Goal: Task Accomplishment & Management: Use online tool/utility

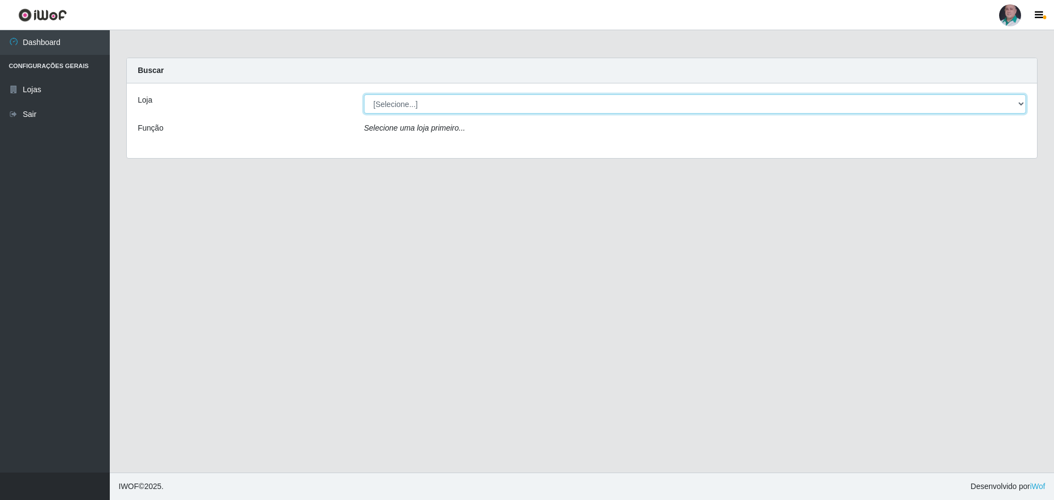
click at [520, 104] on select "[Selecione...] Mar Vermelho - Loja 05" at bounding box center [695, 103] width 662 height 19
select select "252"
click at [364, 94] on select "[Selecione...] Mar Vermelho - Loja 05" at bounding box center [695, 103] width 662 height 19
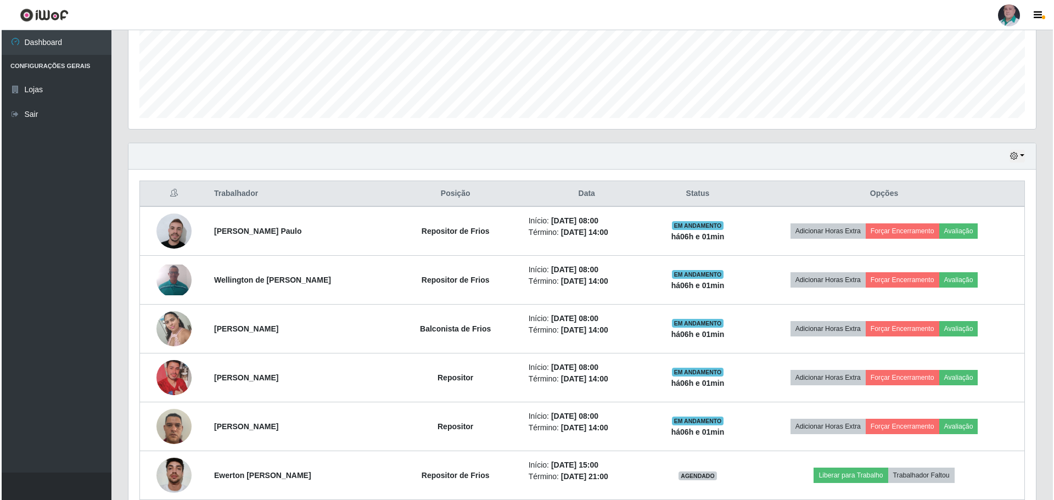
scroll to position [329, 0]
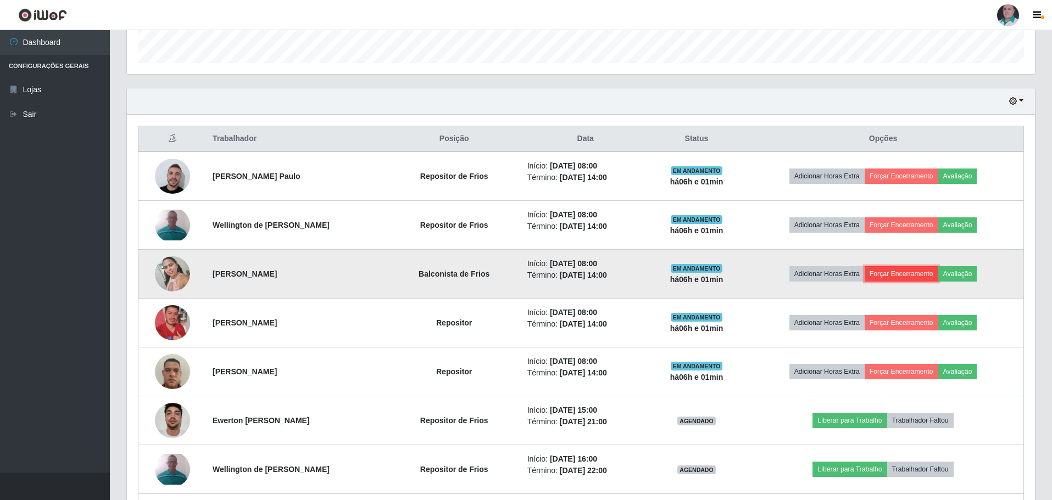
click at [886, 273] on button "Forçar Encerramento" at bounding box center [901, 273] width 74 height 15
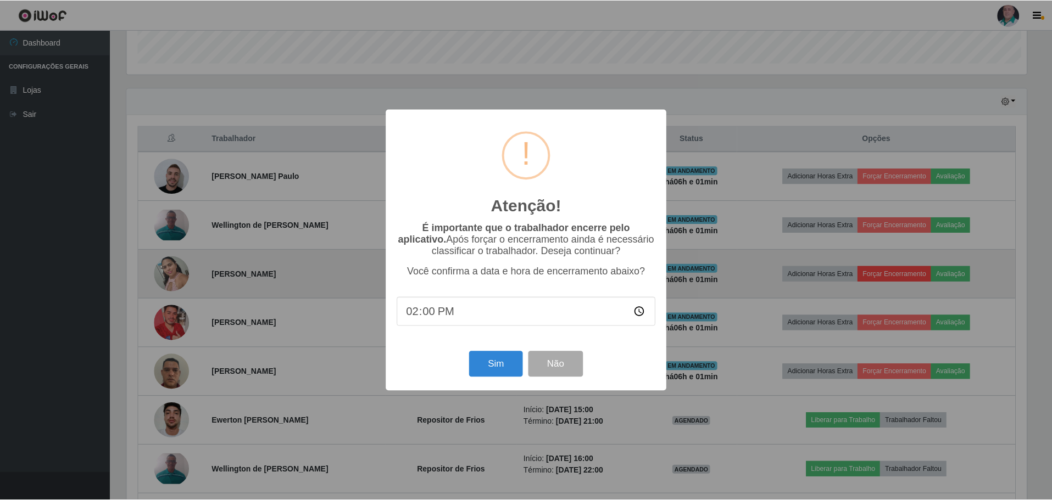
scroll to position [228, 902]
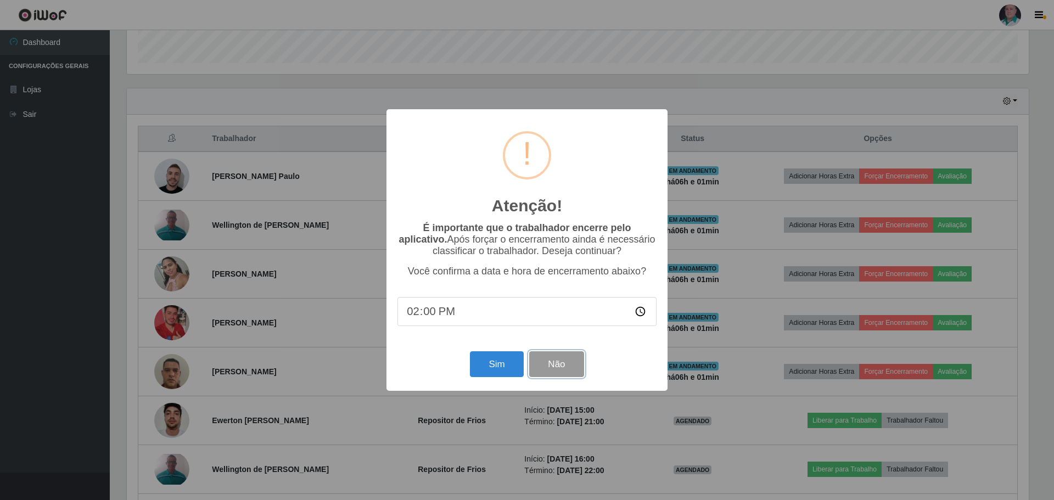
click at [549, 363] on button "Não" at bounding box center [556, 364] width 54 height 26
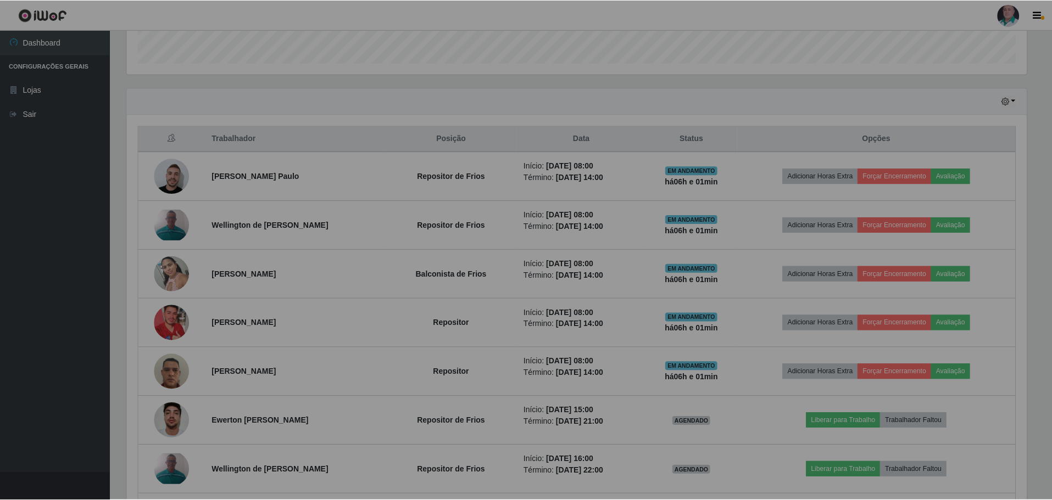
scroll to position [228, 908]
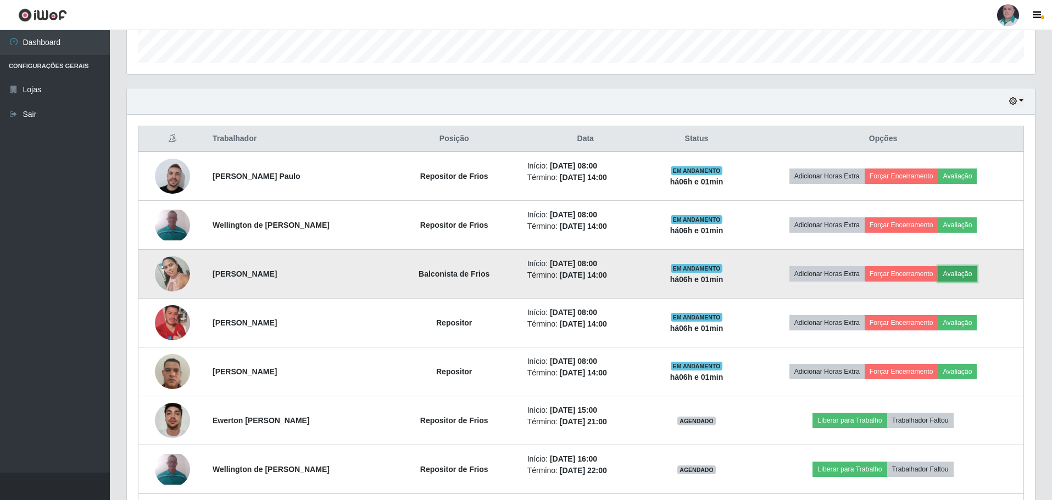
click at [957, 271] on button "Avaliação" at bounding box center [957, 273] width 39 height 15
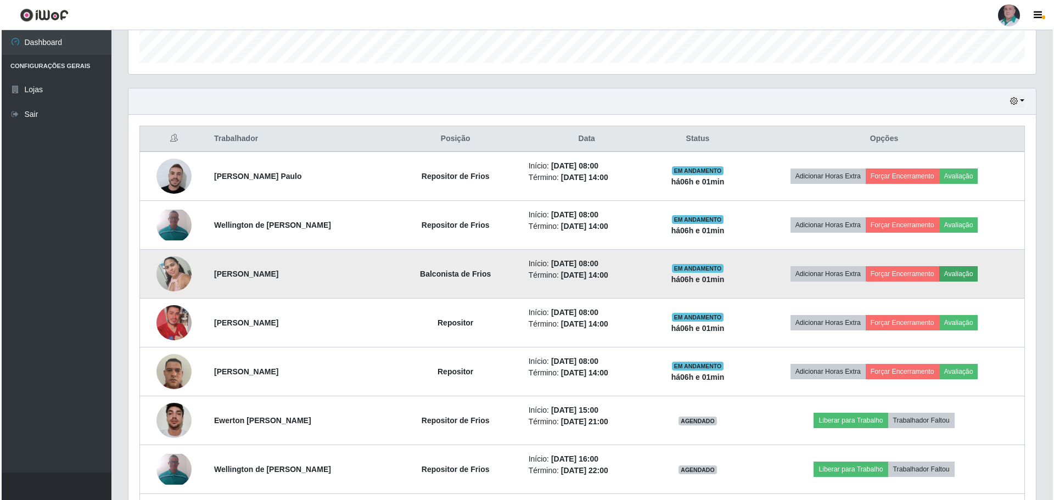
scroll to position [228, 902]
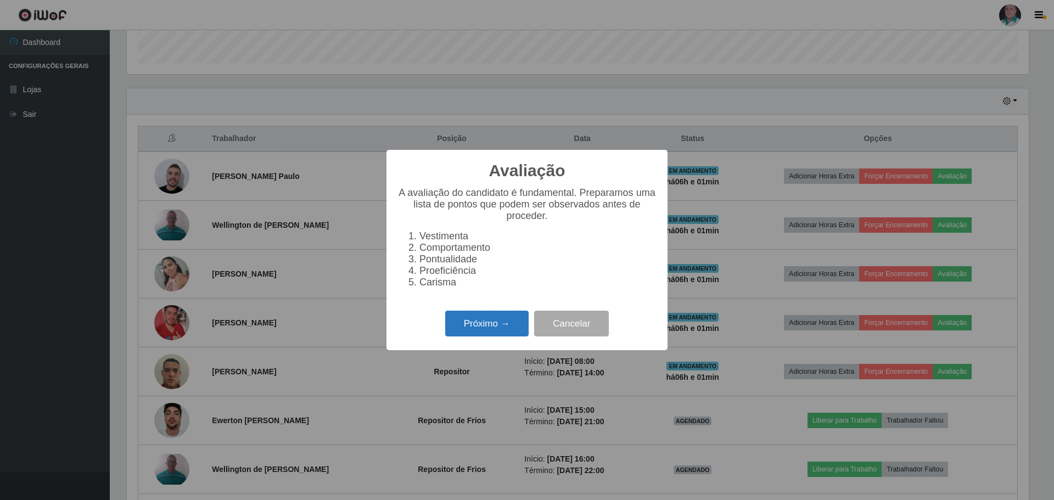
click at [494, 328] on button "Próximo →" at bounding box center [486, 324] width 83 height 26
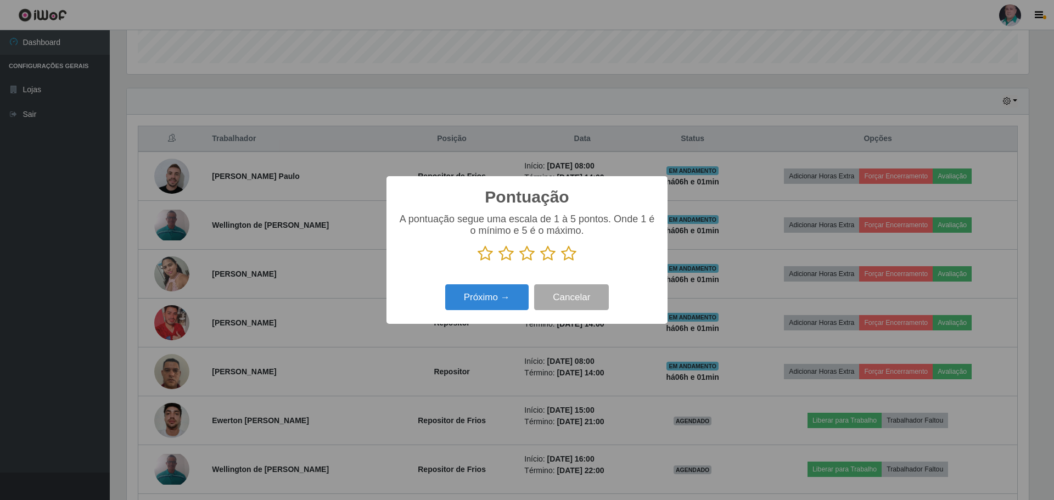
click at [571, 253] on icon at bounding box center [568, 253] width 15 height 16
click at [561, 262] on input "radio" at bounding box center [561, 262] width 0 height 0
click at [495, 297] on button "Próximo →" at bounding box center [486, 297] width 83 height 26
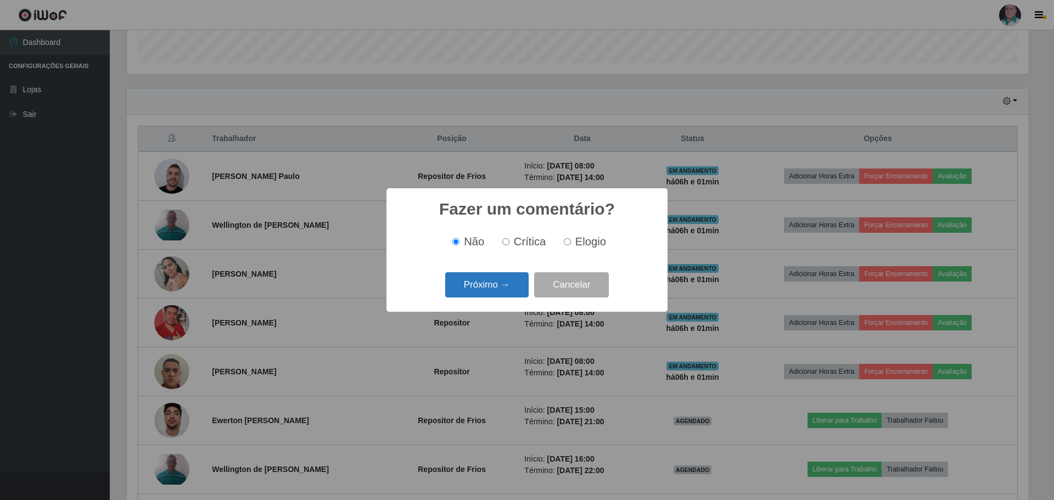
click at [491, 288] on button "Próximo →" at bounding box center [486, 285] width 83 height 26
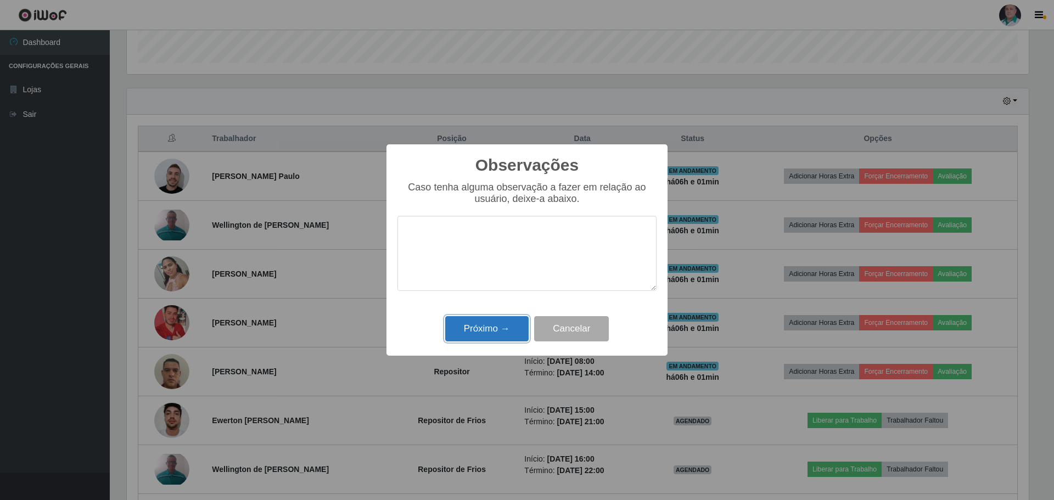
click at [491, 328] on button "Próximo →" at bounding box center [486, 329] width 83 height 26
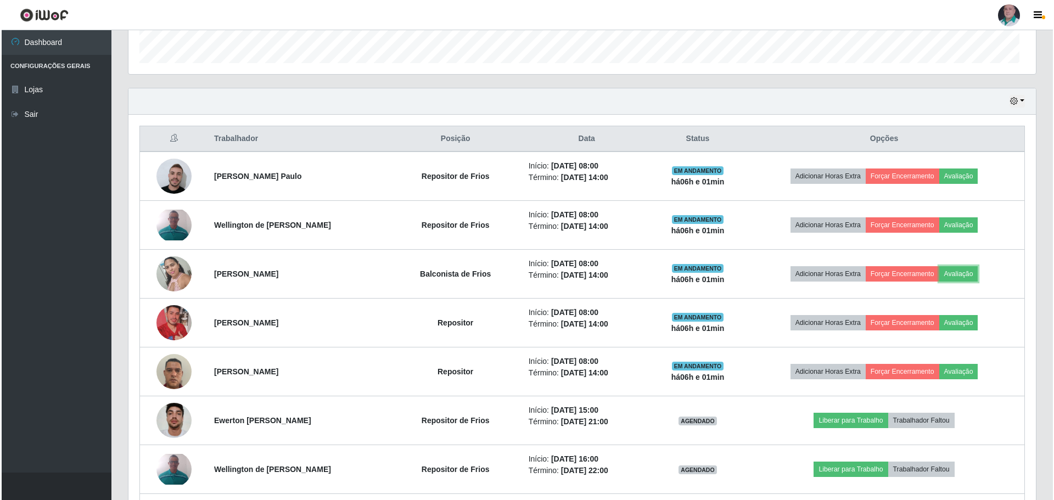
scroll to position [228, 908]
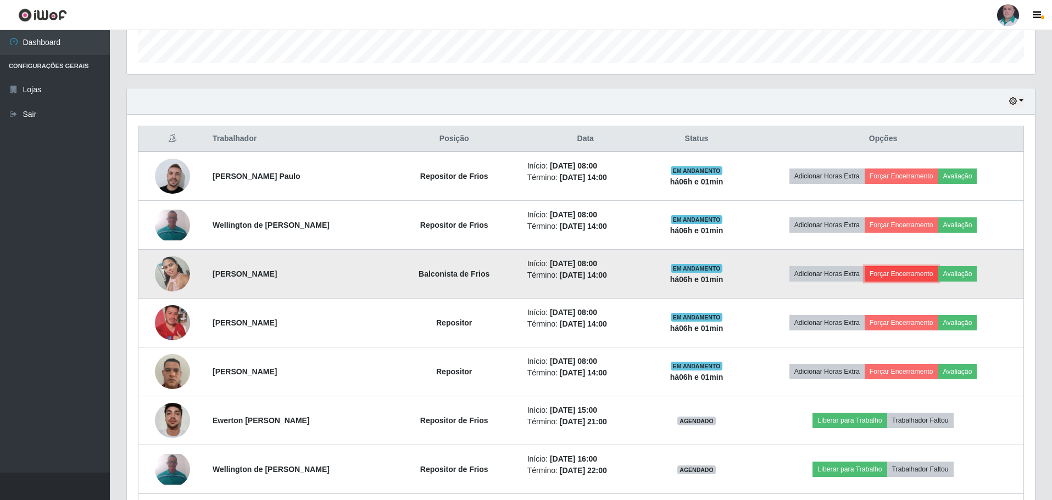
click at [901, 273] on button "Forçar Encerramento" at bounding box center [901, 273] width 74 height 15
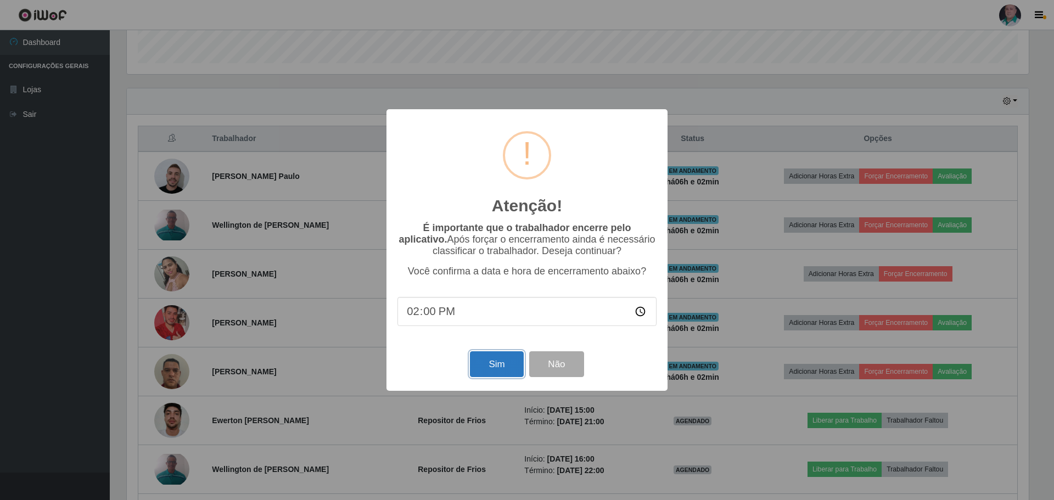
click at [498, 365] on button "Sim" at bounding box center [496, 364] width 53 height 26
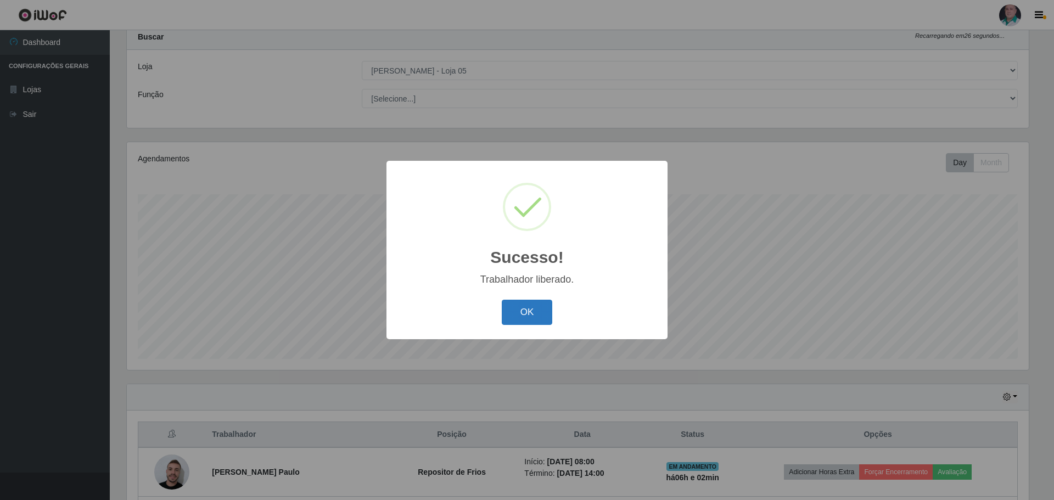
click at [516, 311] on button "OK" at bounding box center [527, 313] width 51 height 26
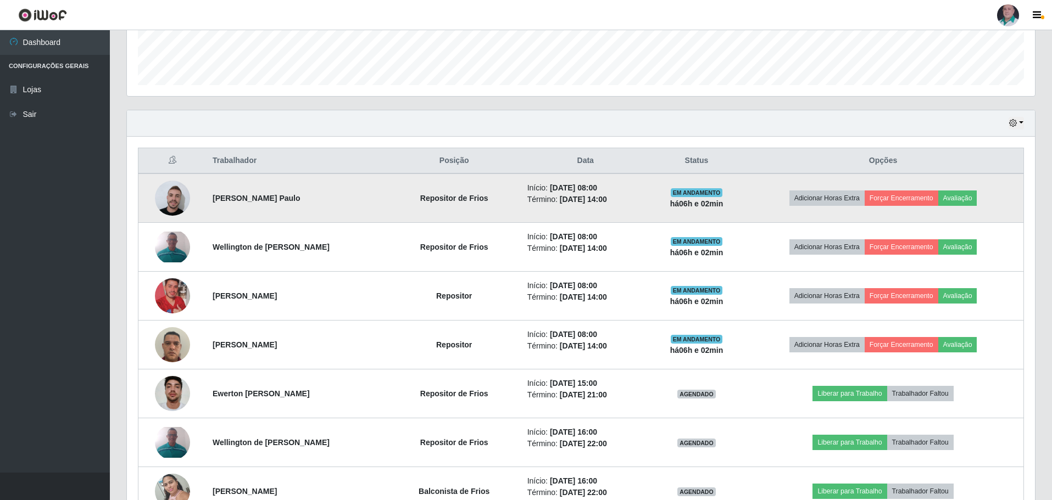
scroll to position [308, 0]
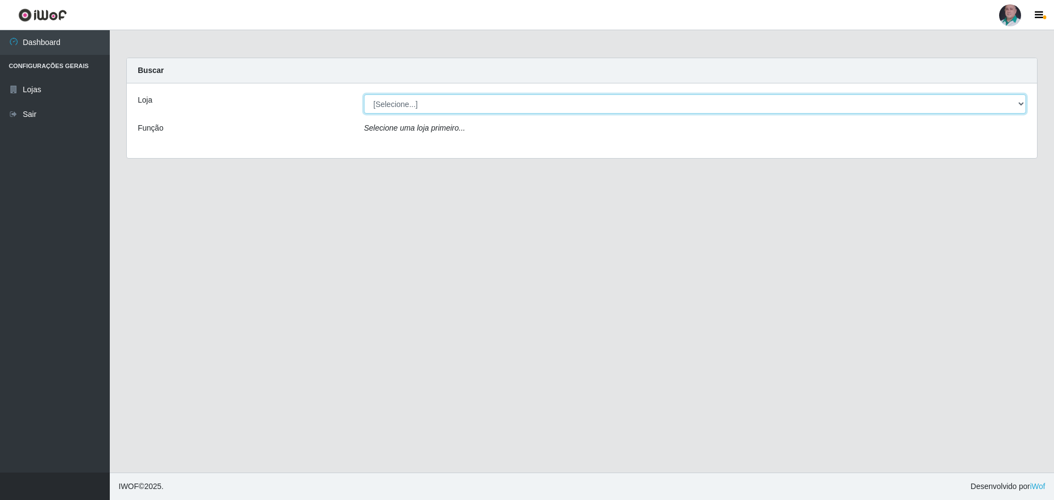
click at [554, 108] on select "[Selecione...] Mar Vermelho - Loja 05" at bounding box center [695, 103] width 662 height 19
select select "252"
click at [364, 94] on select "[Selecione...] Mar Vermelho - Loja 05" at bounding box center [695, 103] width 662 height 19
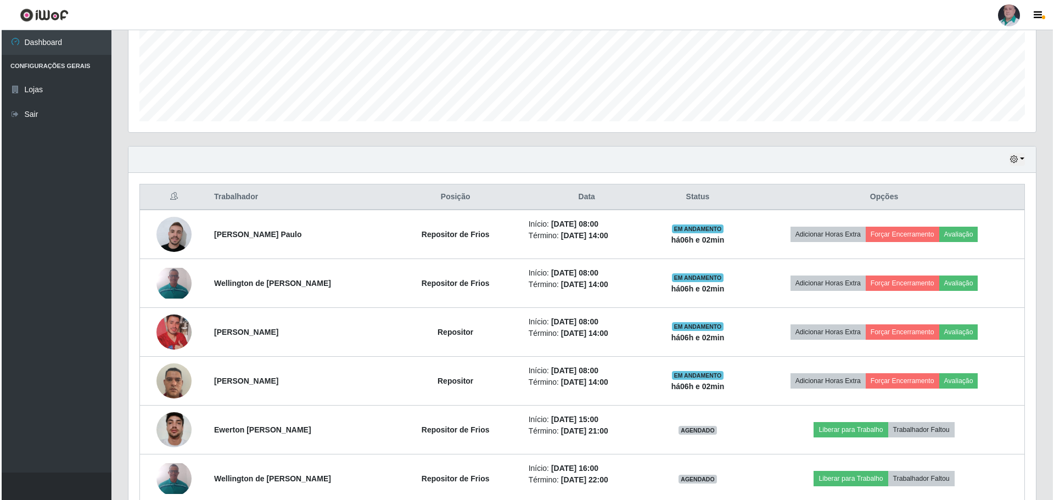
scroll to position [275, 0]
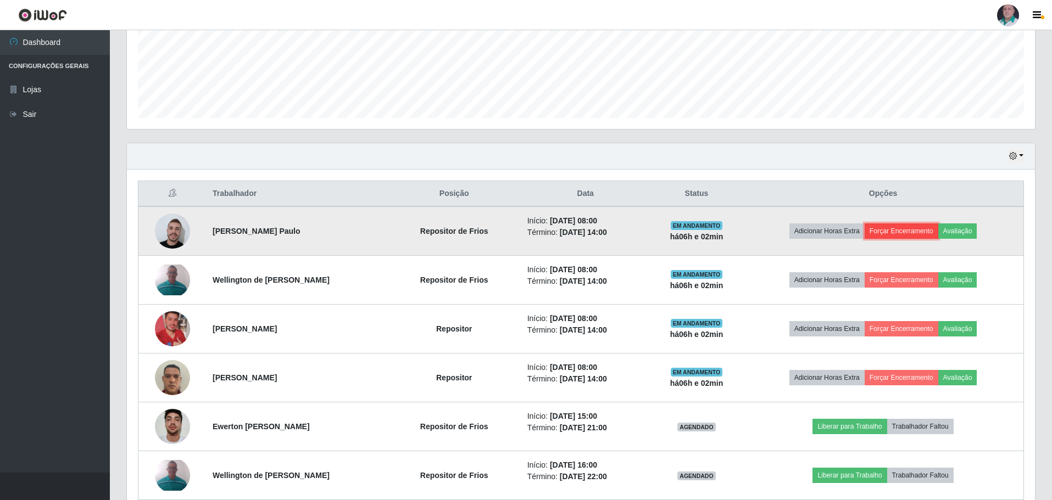
click at [890, 230] on button "Forçar Encerramento" at bounding box center [901, 230] width 74 height 15
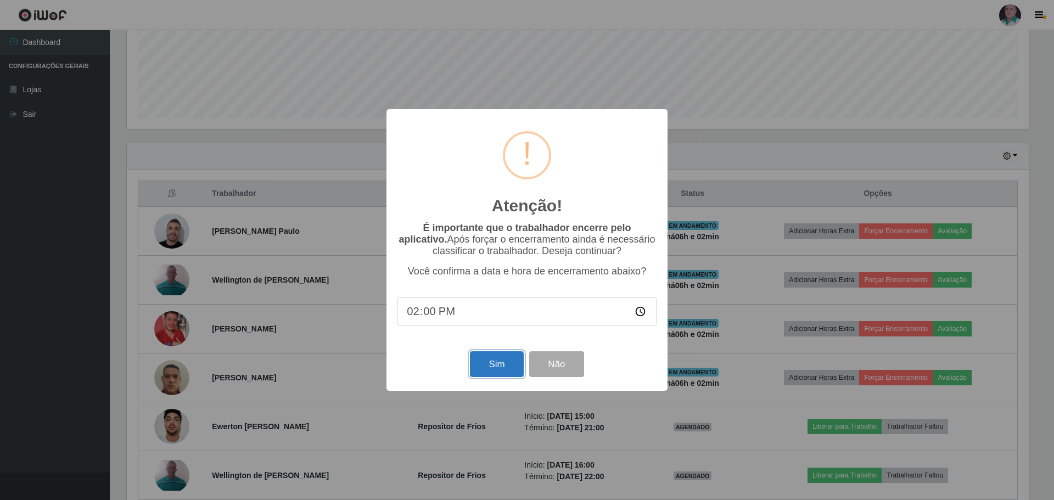
click at [495, 364] on button "Sim" at bounding box center [496, 364] width 53 height 26
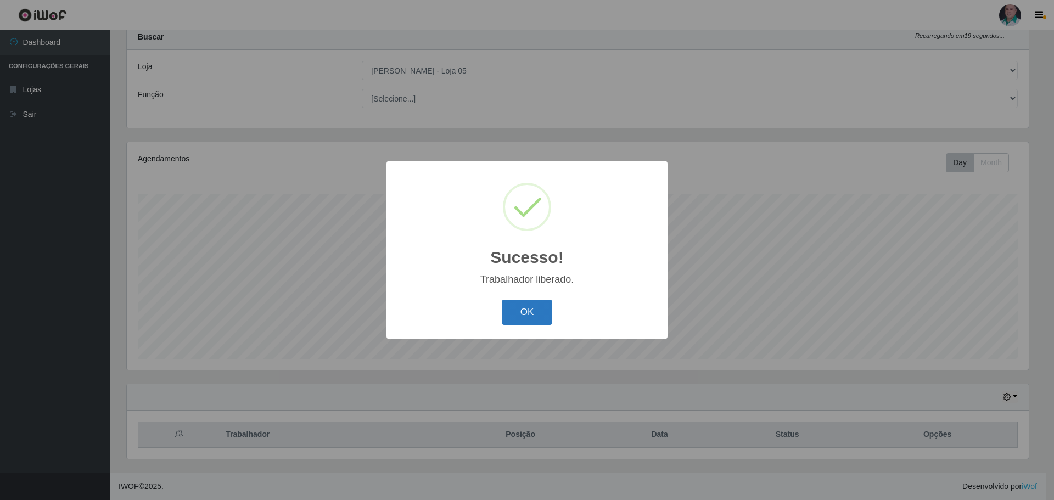
click at [517, 318] on button "OK" at bounding box center [527, 313] width 51 height 26
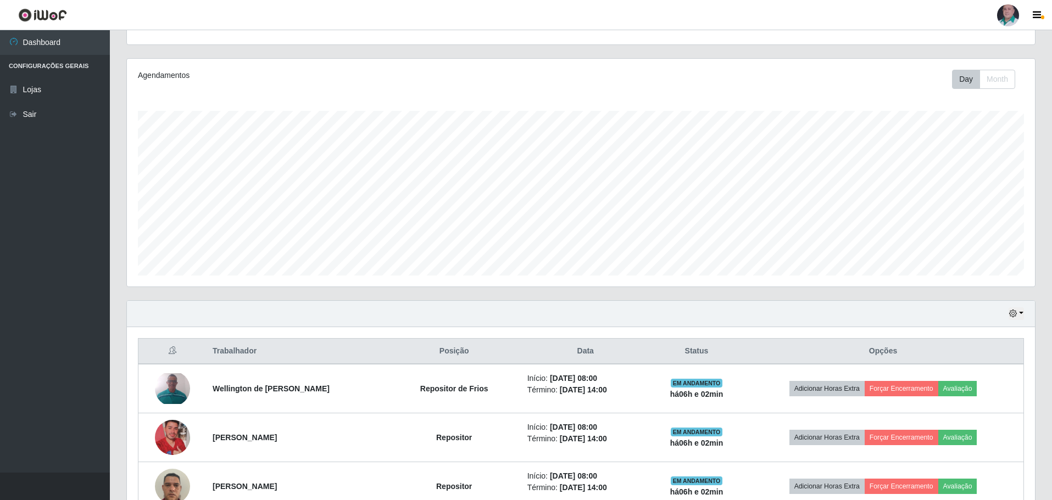
scroll to position [308, 0]
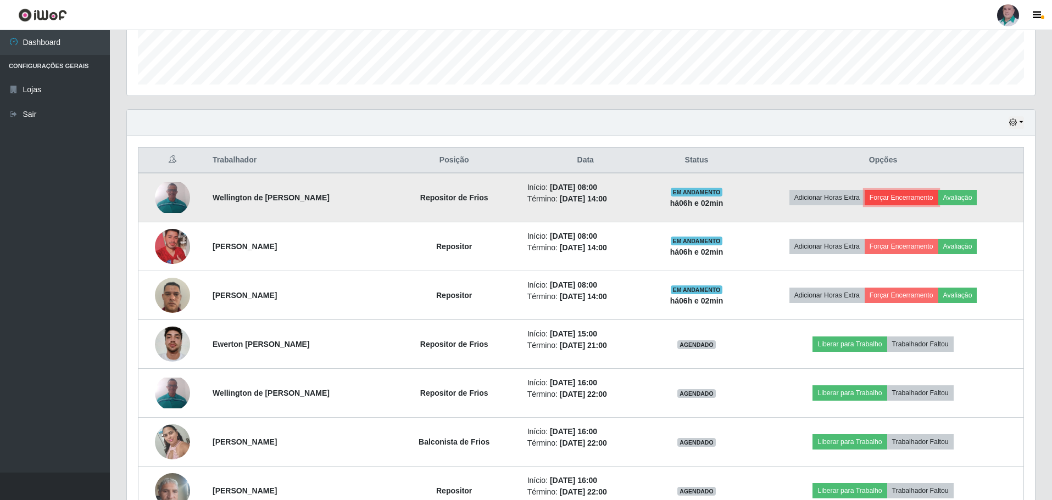
click at [893, 195] on button "Forçar Encerramento" at bounding box center [901, 197] width 74 height 15
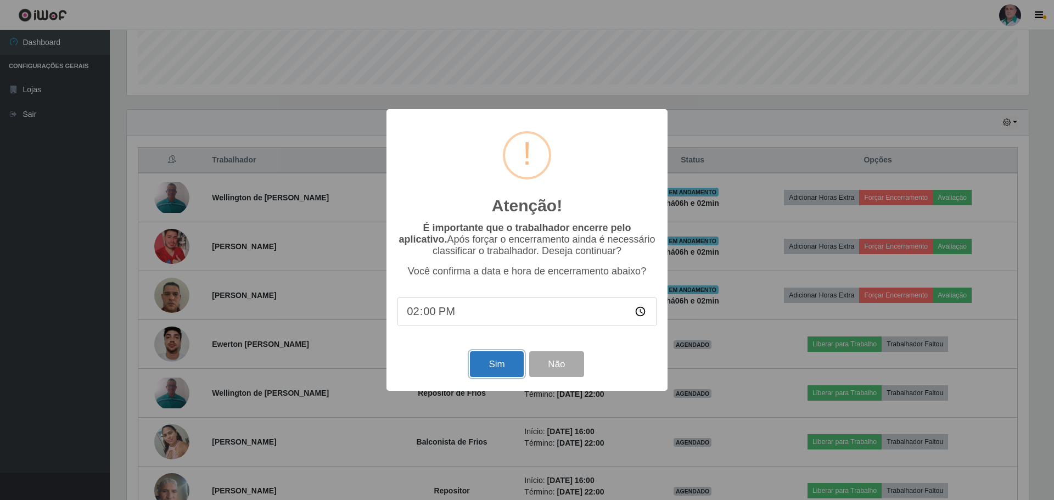
click at [489, 363] on button "Sim" at bounding box center [496, 364] width 53 height 26
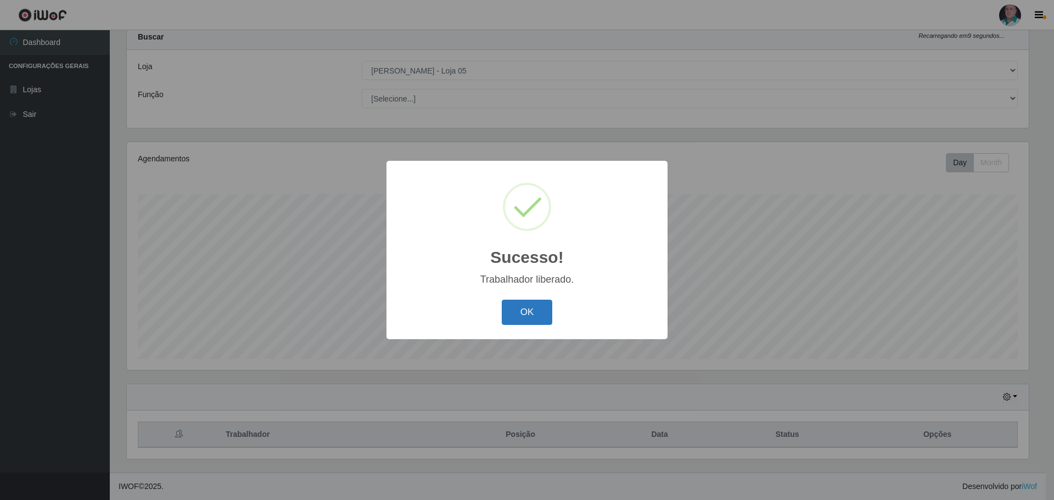
click at [520, 318] on button "OK" at bounding box center [527, 313] width 51 height 26
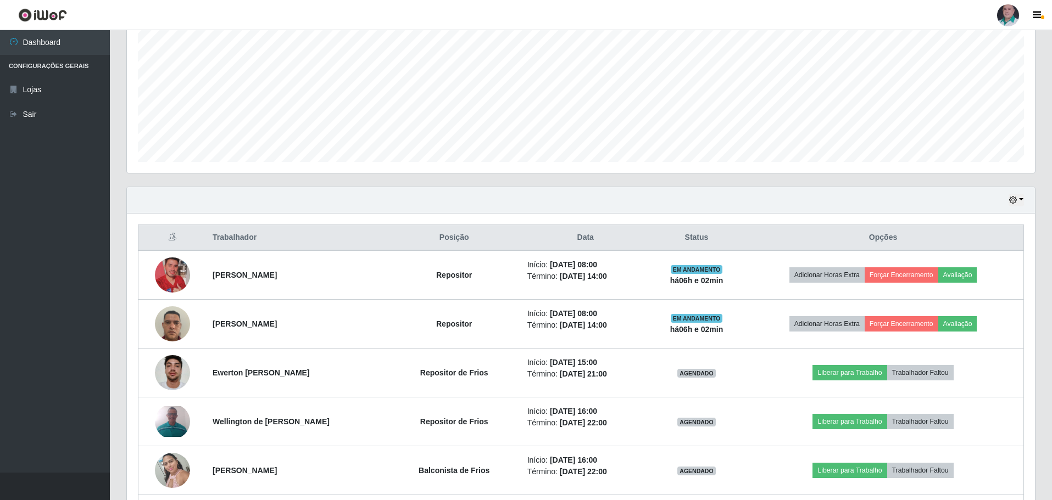
scroll to position [253, 0]
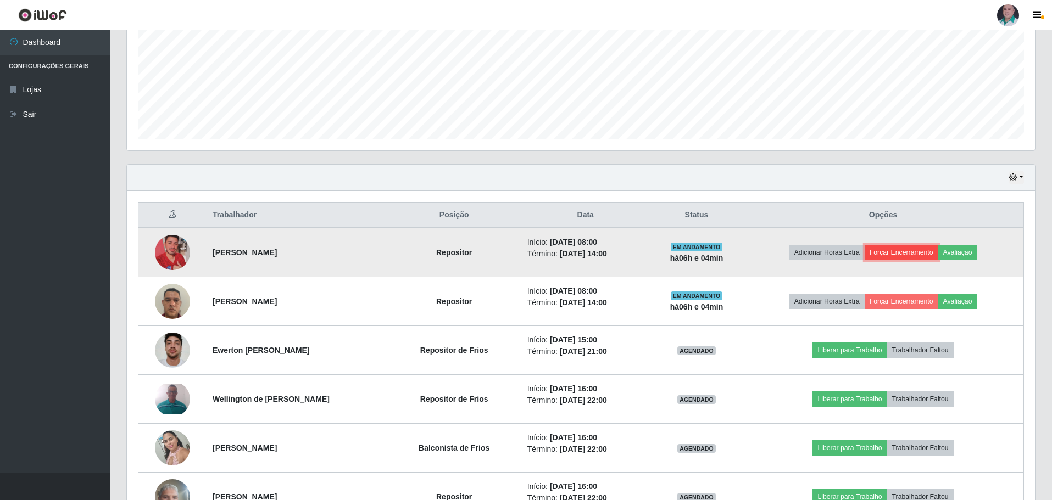
click at [895, 252] on button "Forçar Encerramento" at bounding box center [901, 252] width 74 height 15
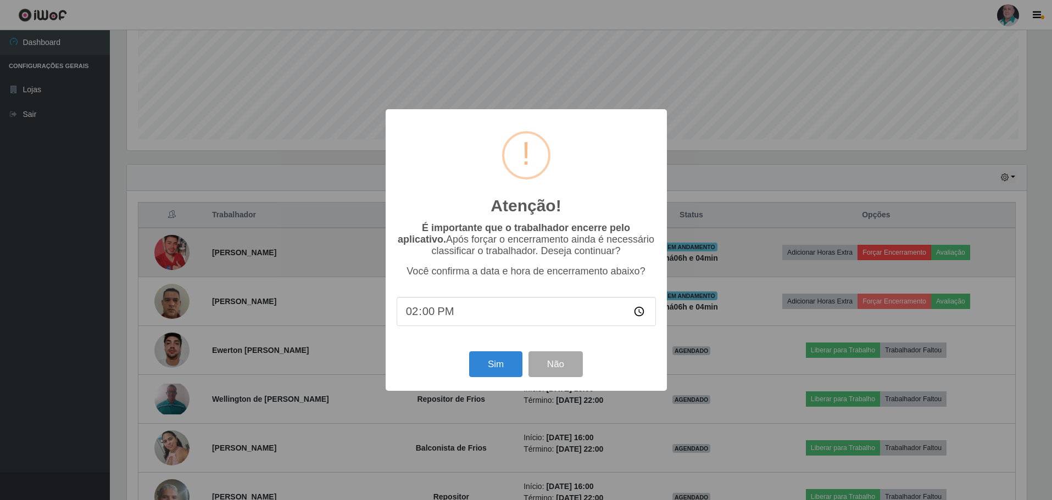
scroll to position [228, 902]
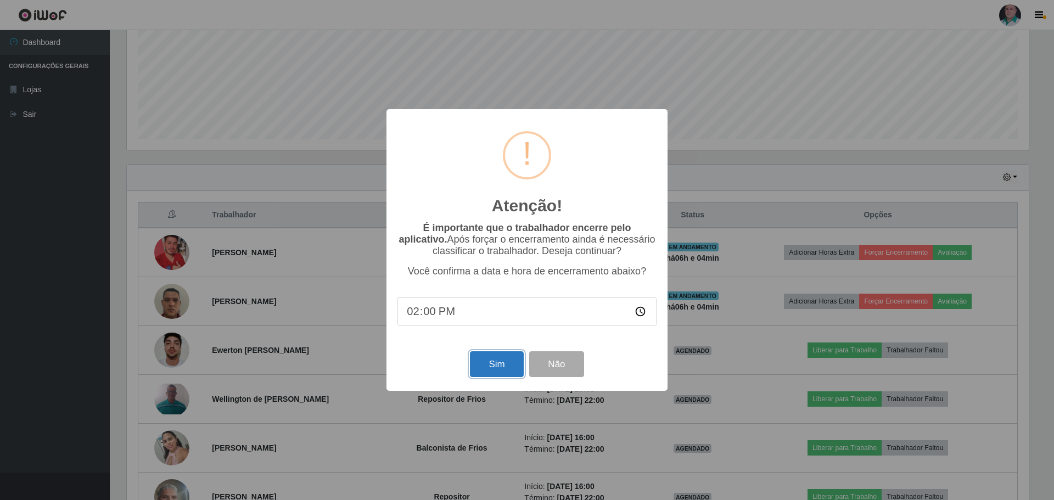
click at [491, 375] on button "Sim" at bounding box center [496, 364] width 53 height 26
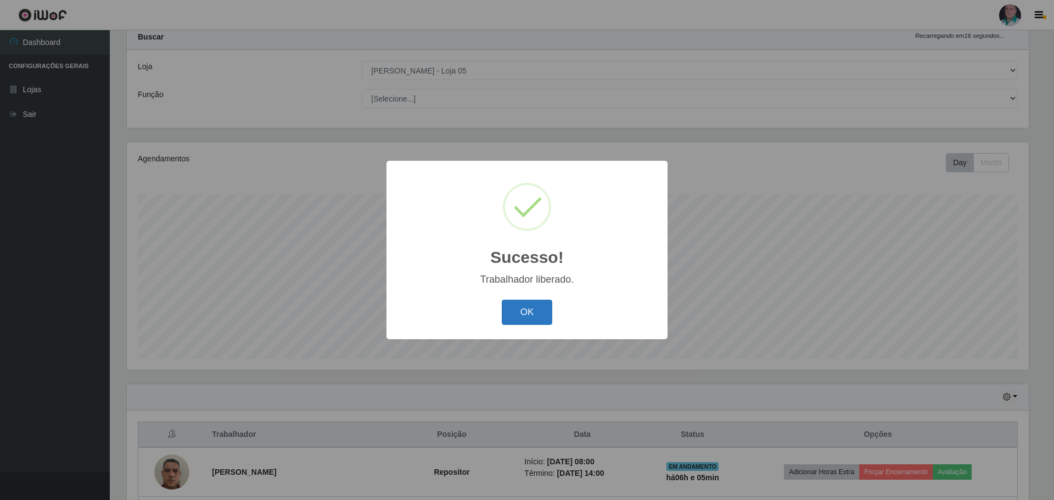
click at [538, 313] on button "OK" at bounding box center [527, 313] width 51 height 26
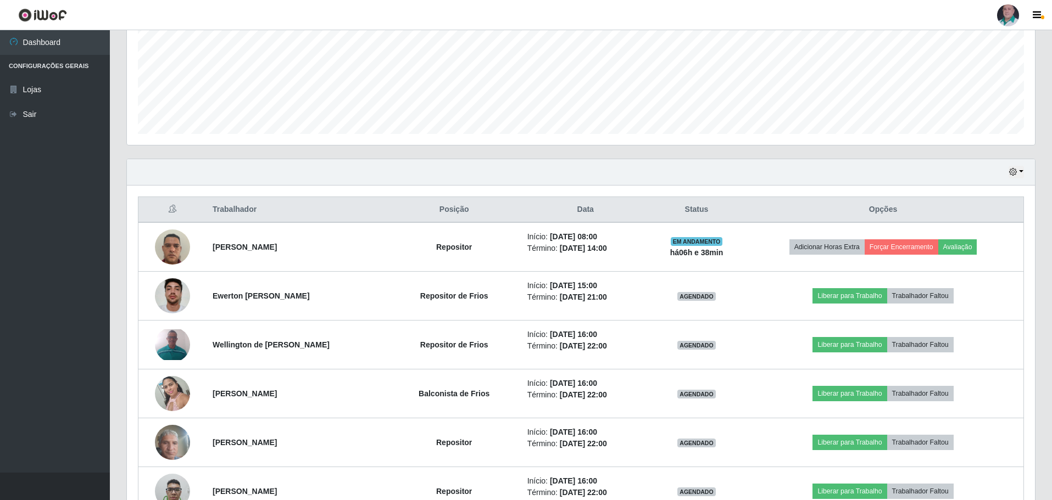
scroll to position [321, 0]
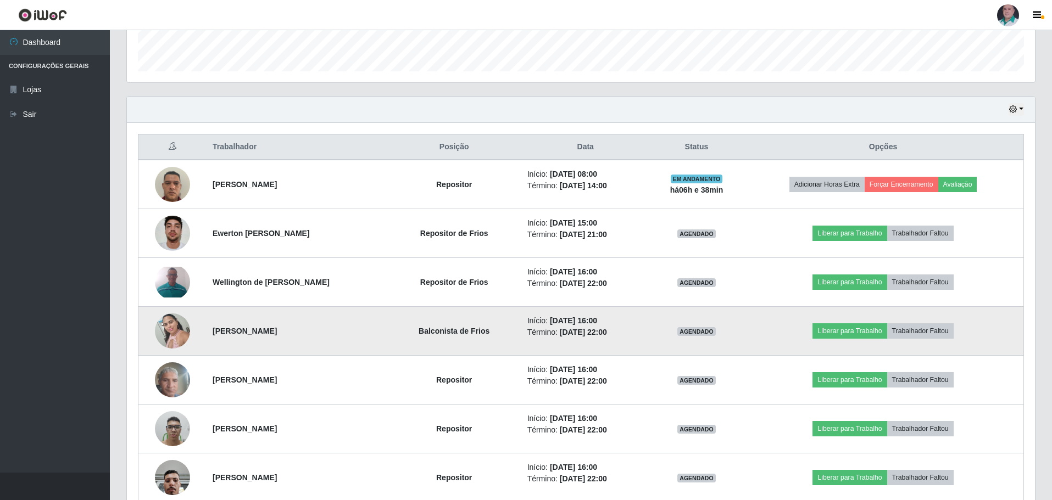
click at [170, 333] on img at bounding box center [172, 331] width 35 height 47
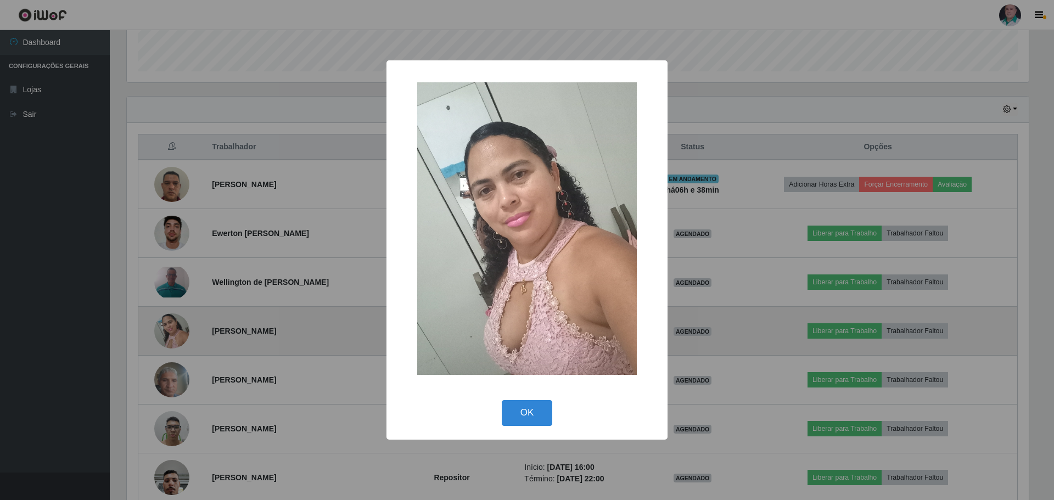
click at [170, 333] on div "× OK Cancel" at bounding box center [527, 250] width 1054 height 500
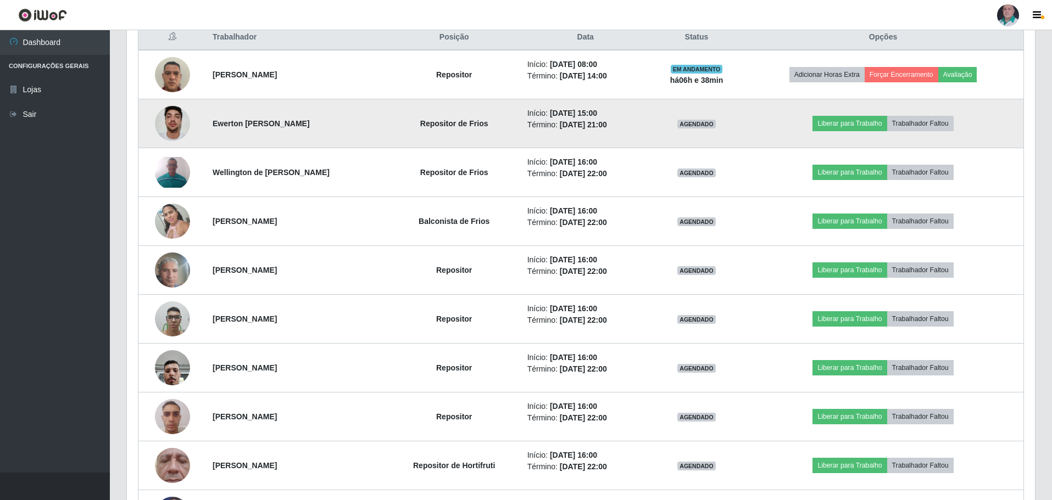
scroll to position [157, 0]
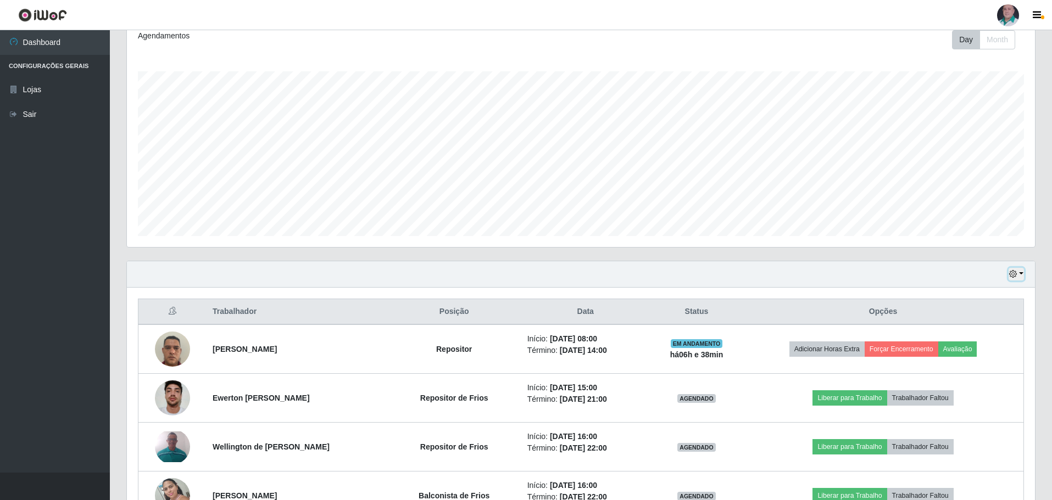
click at [1021, 271] on button "button" at bounding box center [1015, 274] width 15 height 13
click at [963, 340] on button "3 dias" at bounding box center [979, 339] width 87 height 23
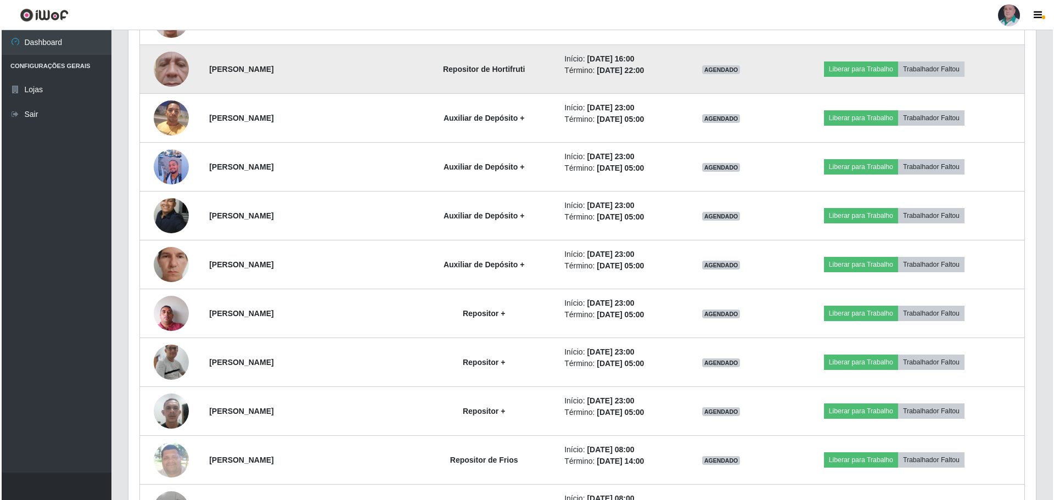
scroll to position [870, 0]
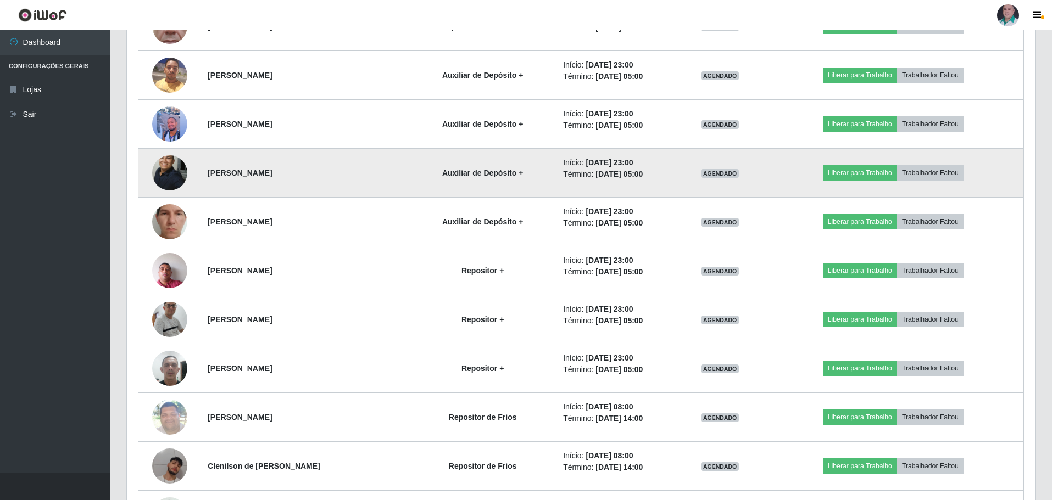
click at [186, 169] on img at bounding box center [169, 173] width 35 height 48
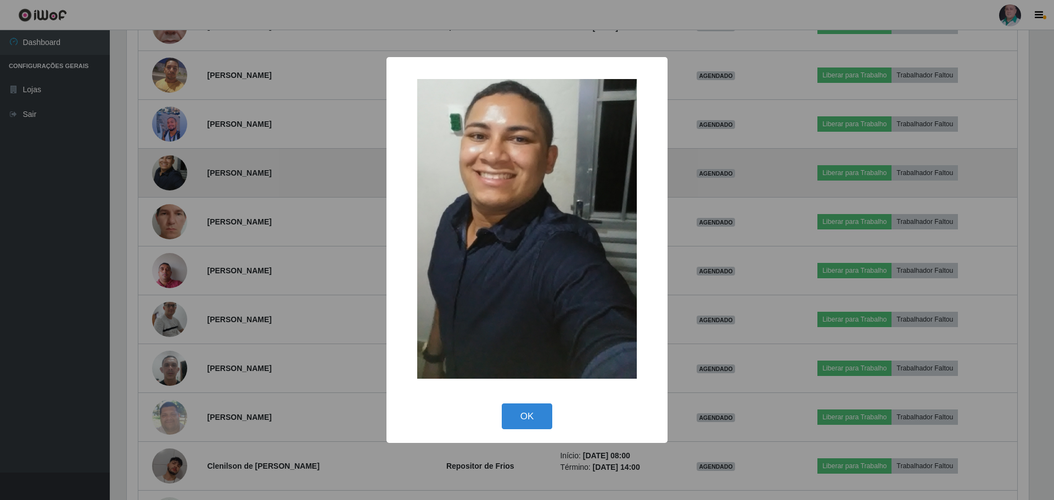
click at [186, 169] on div "× OK Cancel" at bounding box center [527, 250] width 1054 height 500
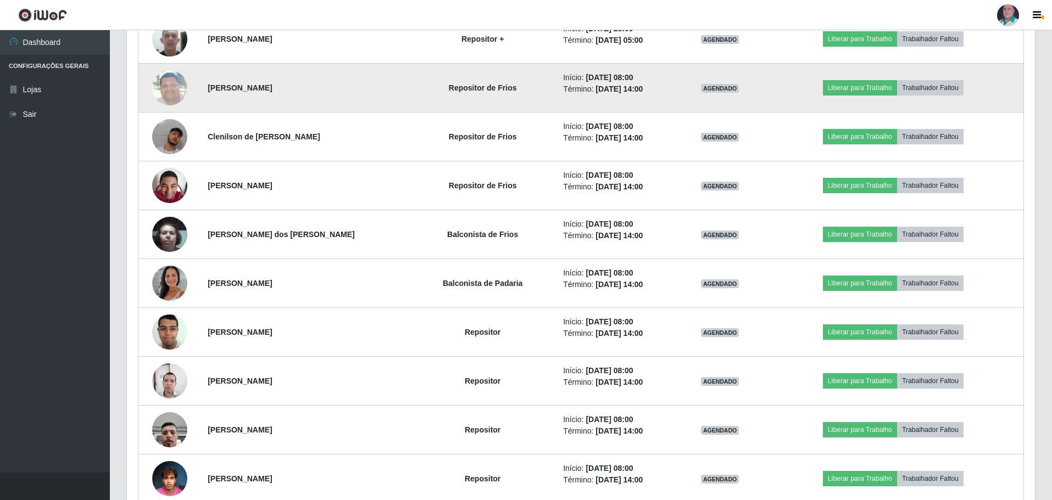
scroll to position [1145, 0]
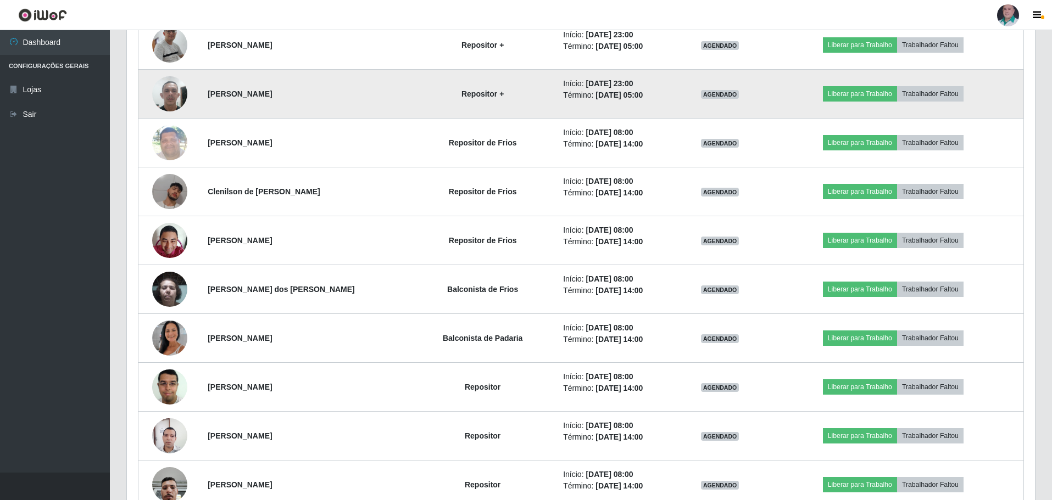
click at [174, 99] on img at bounding box center [169, 93] width 35 height 47
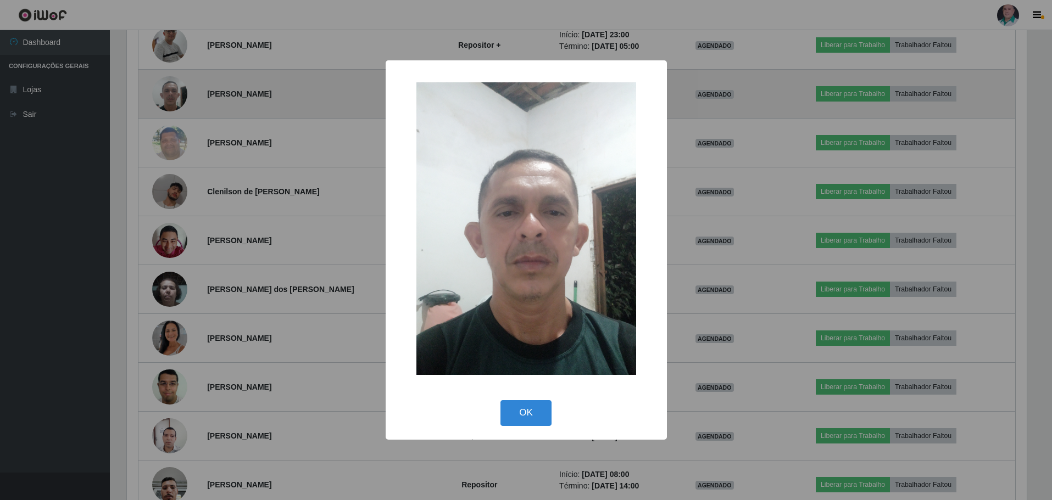
scroll to position [228, 902]
click at [174, 99] on div "× OK Cancel" at bounding box center [527, 250] width 1054 height 500
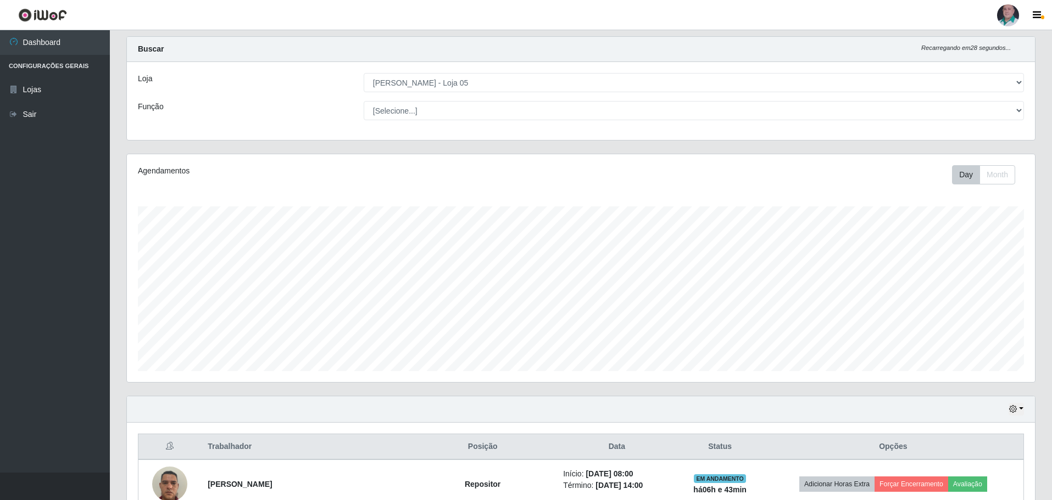
scroll to position [0, 0]
